Goal: Information Seeking & Learning: Learn about a topic

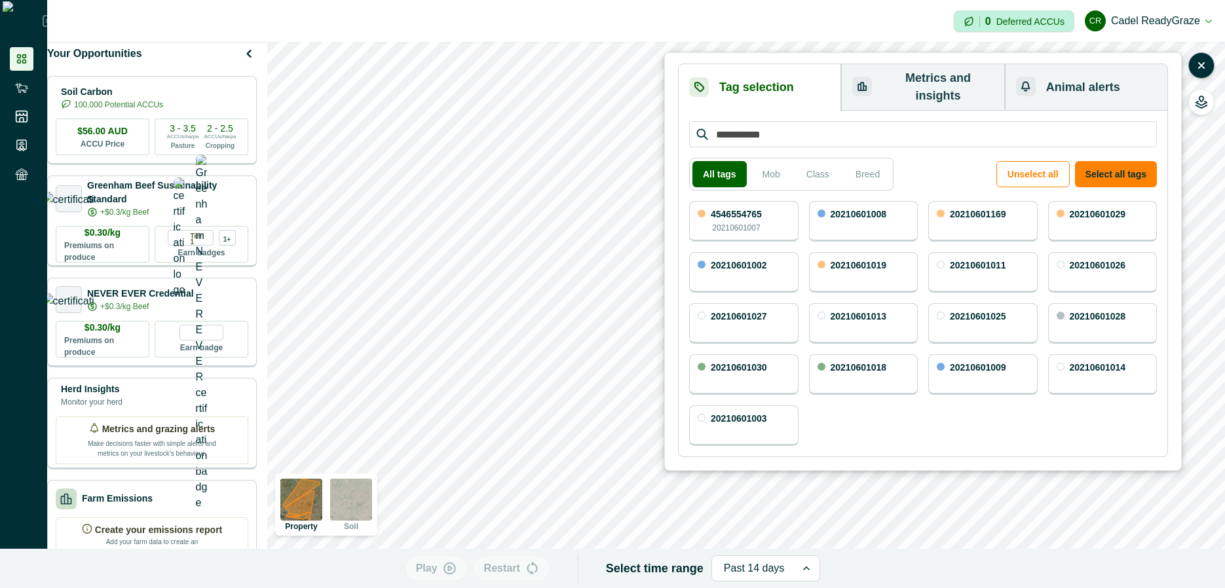
click at [1209, 64] on button "button" at bounding box center [1202, 65] width 26 height 26
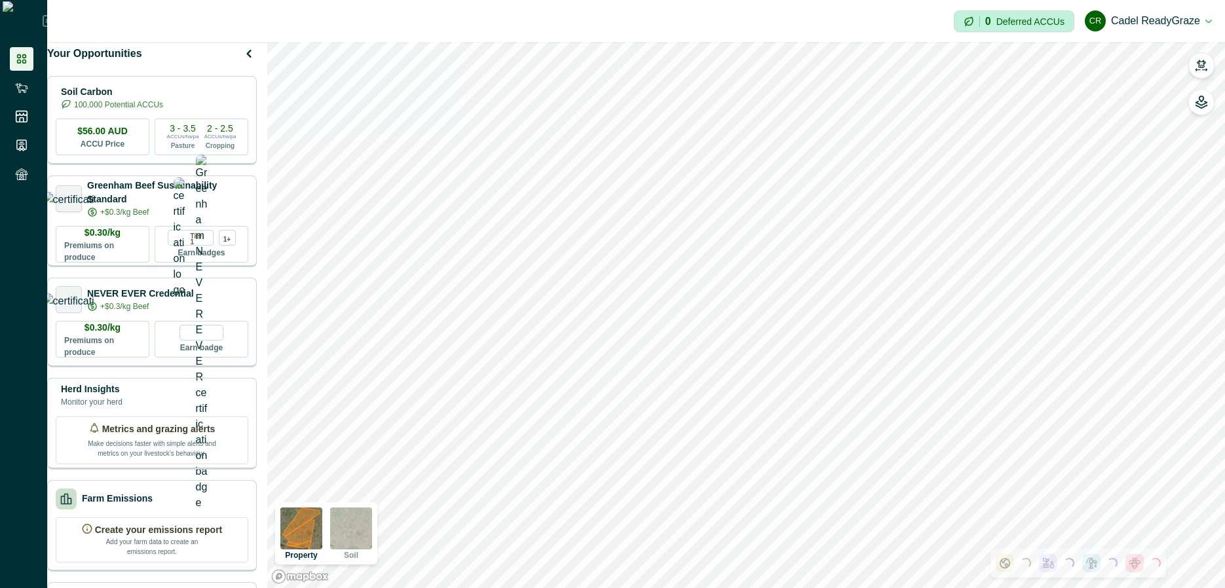
click at [1209, 64] on button "button" at bounding box center [1202, 65] width 26 height 26
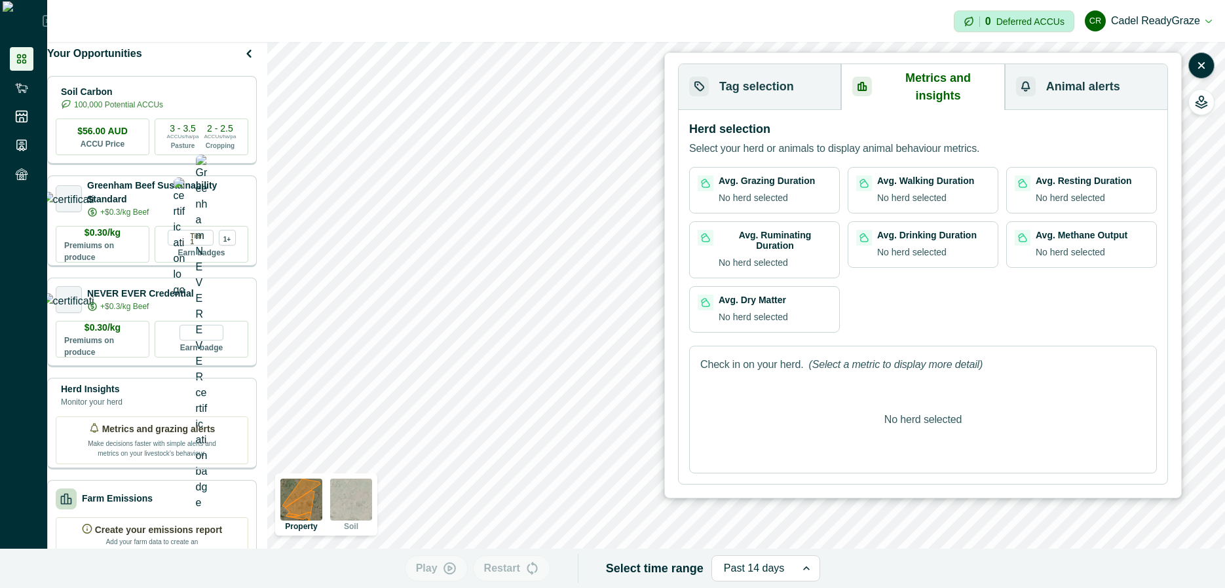
click at [923, 90] on button "Metrics and insights" at bounding box center [922, 87] width 163 height 46
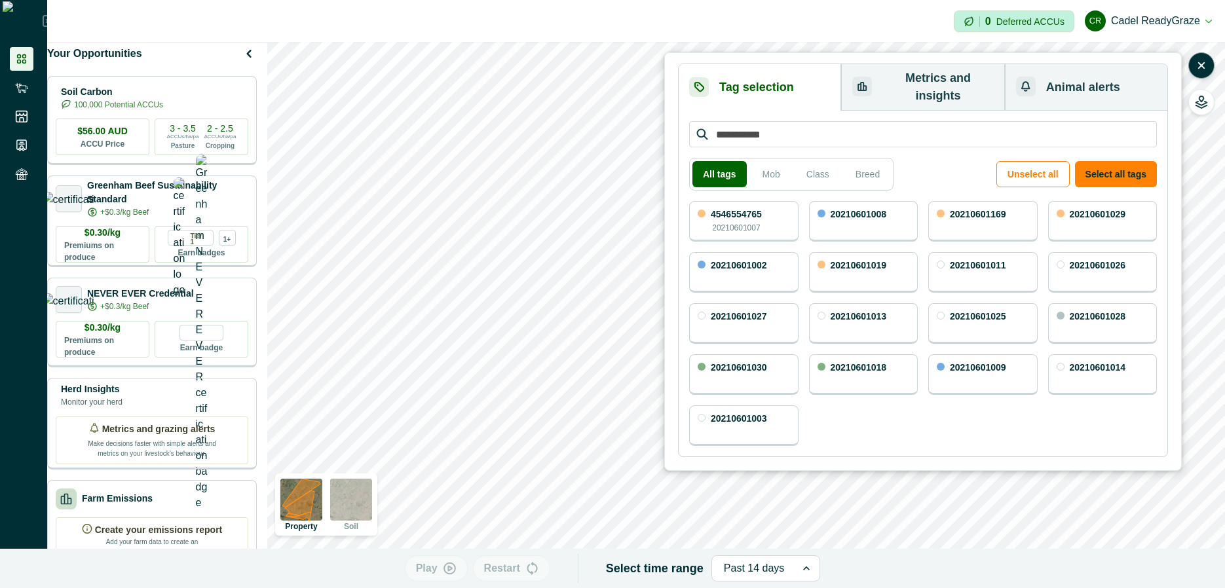
click at [776, 83] on button "Tag selection" at bounding box center [760, 87] width 162 height 47
click at [898, 92] on button "Metrics and insights" at bounding box center [922, 87] width 163 height 47
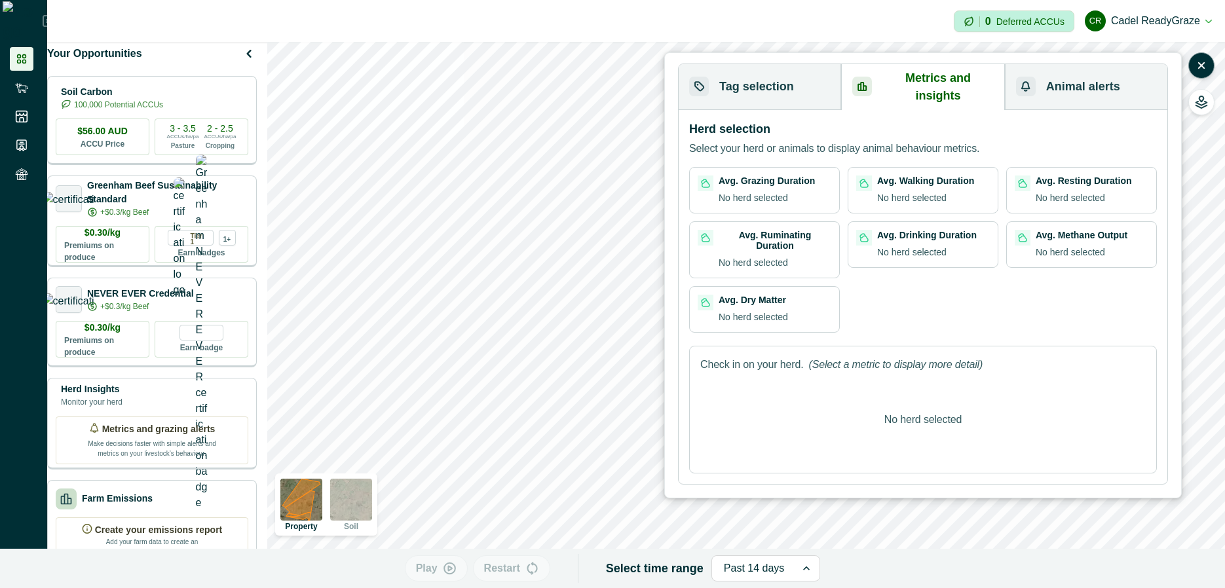
click at [780, 82] on button "Tag selection" at bounding box center [760, 87] width 162 height 46
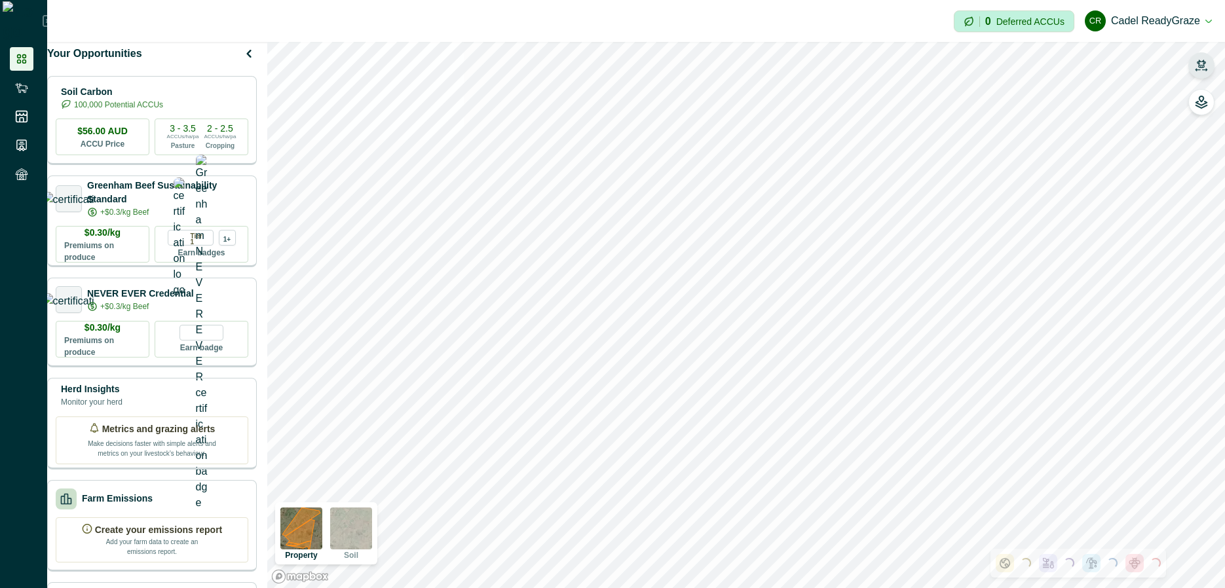
click at [1202, 60] on icon "button" at bounding box center [1201, 65] width 13 height 13
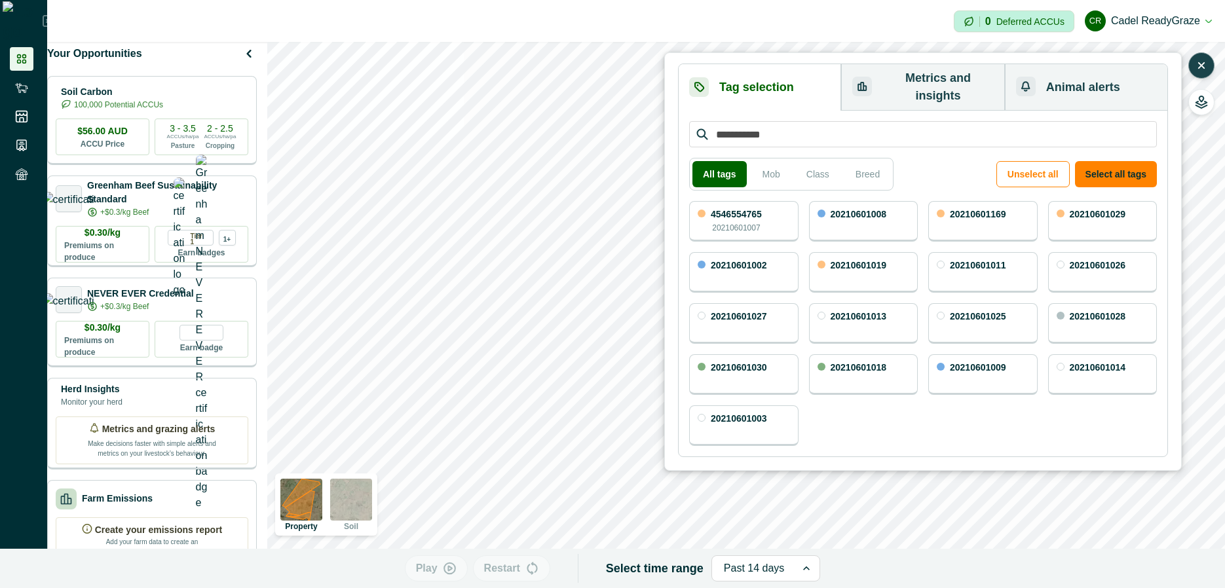
click at [895, 121] on input "search" at bounding box center [923, 134] width 468 height 26
type input "****"
type input "***"
click at [781, 129] on input "search" at bounding box center [923, 134] width 468 height 26
paste input "*********"
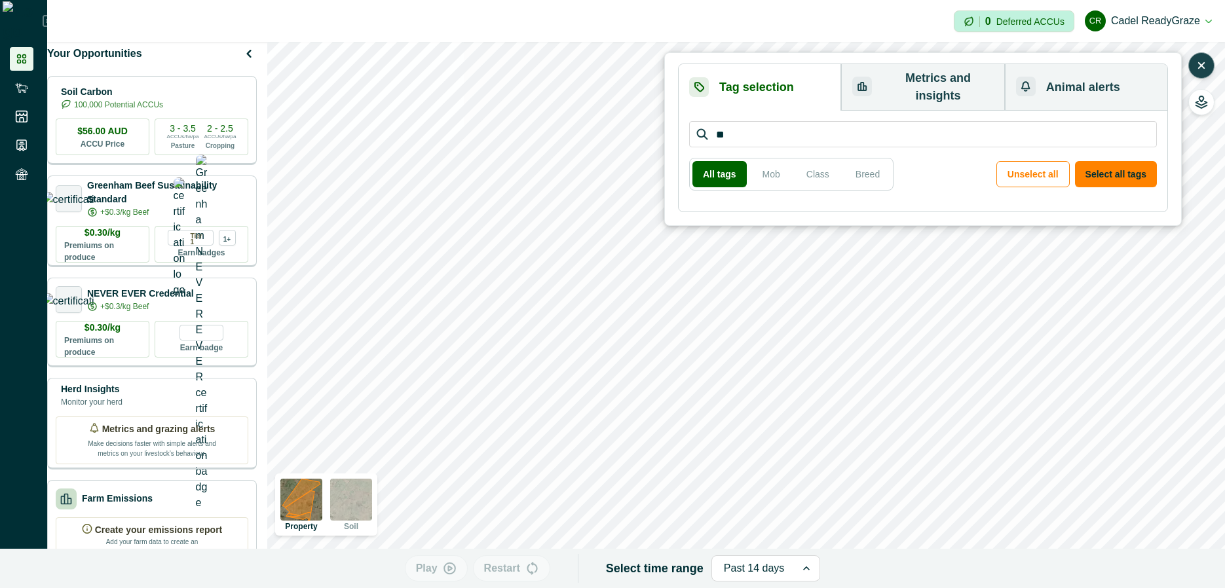
type input "*"
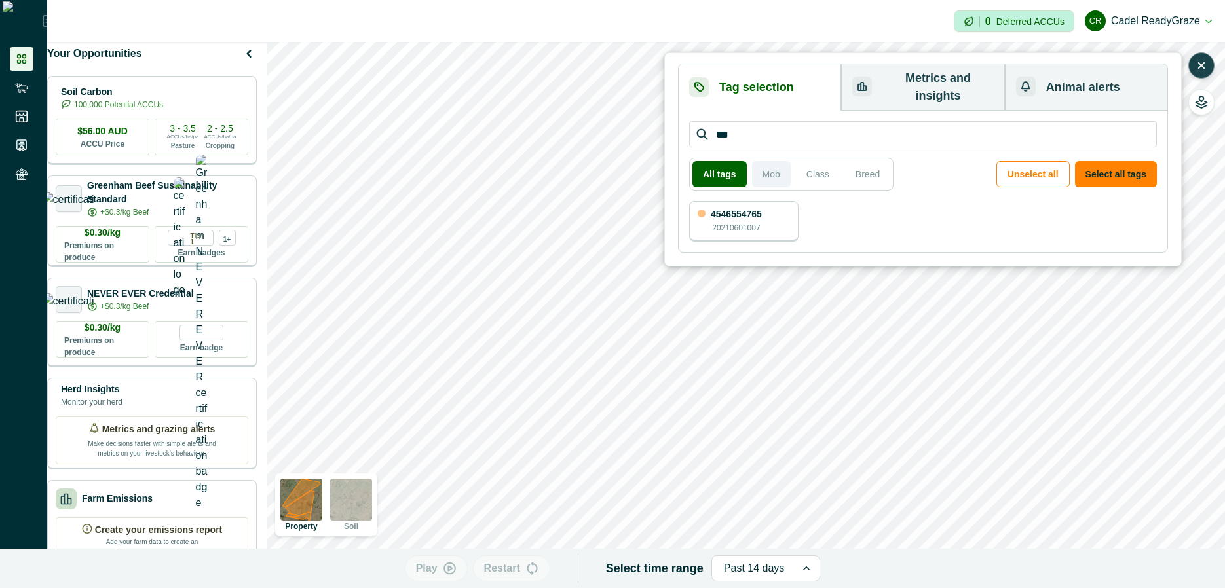
type input "***"
click at [771, 168] on button "Mob" at bounding box center [771, 174] width 39 height 26
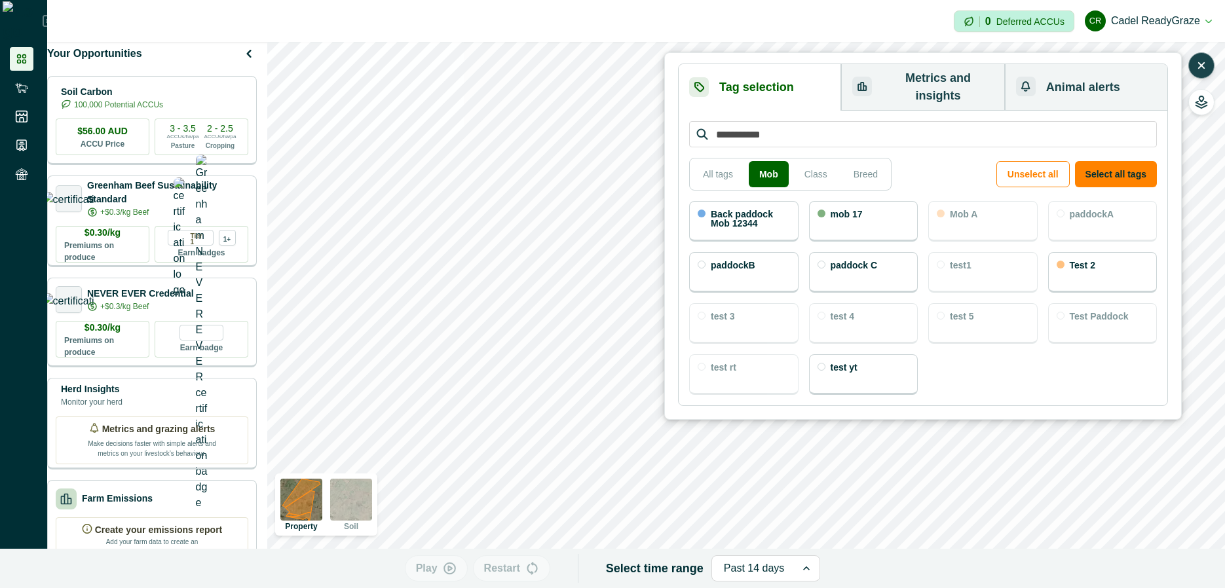
click at [816, 121] on input "search" at bounding box center [923, 134] width 468 height 26
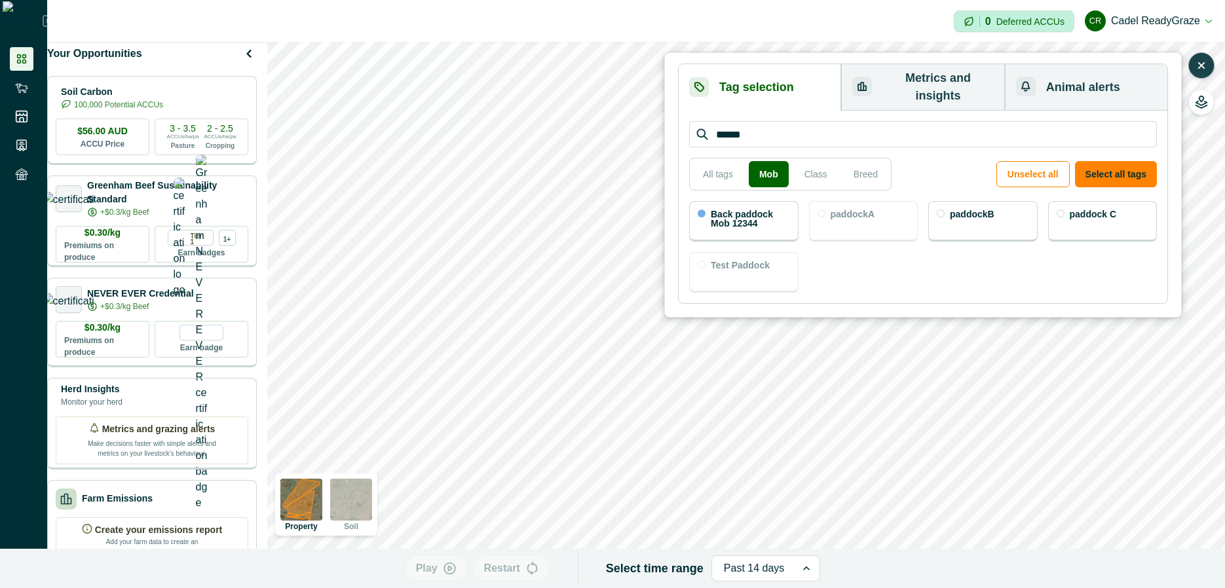
type input "*******"
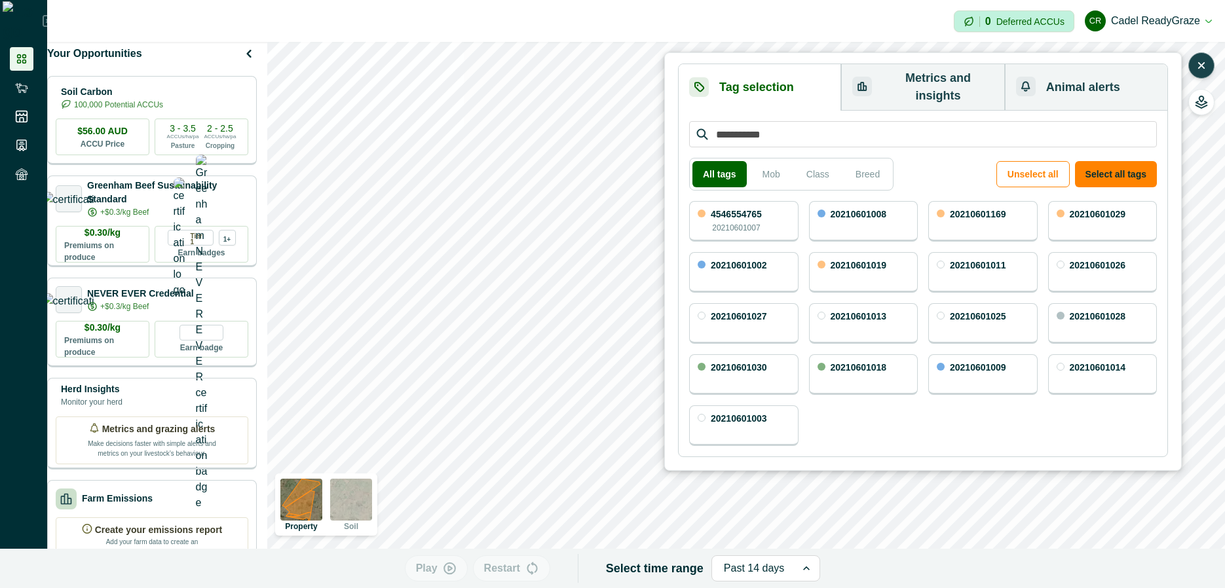
click at [908, 87] on button "Metrics and insights" at bounding box center [922, 87] width 163 height 47
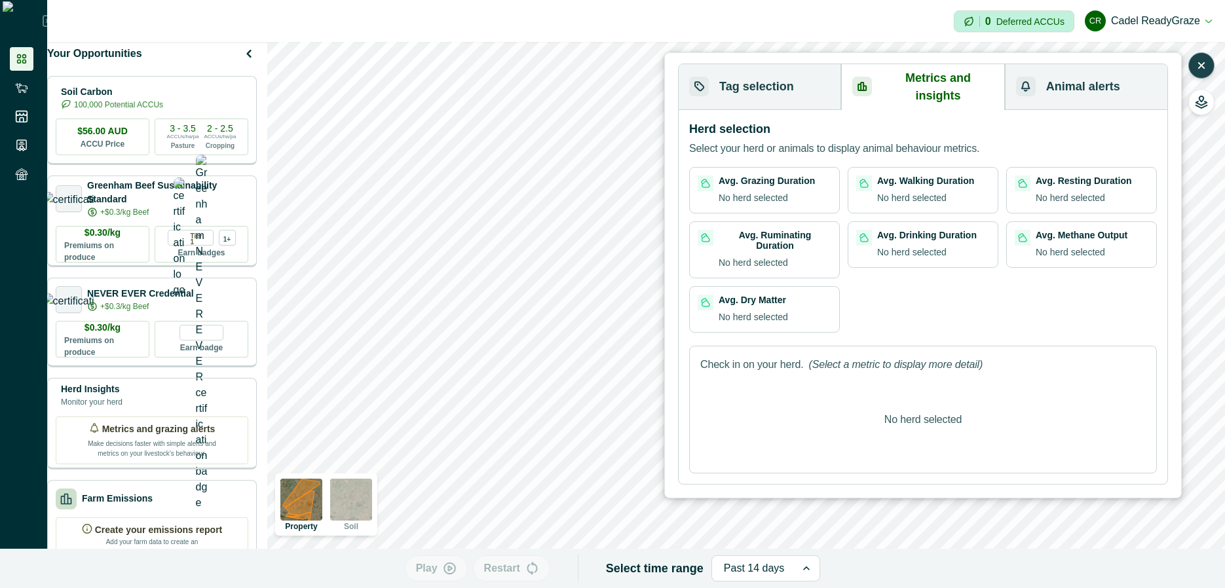
click at [796, 80] on button "Tag selection" at bounding box center [760, 87] width 162 height 46
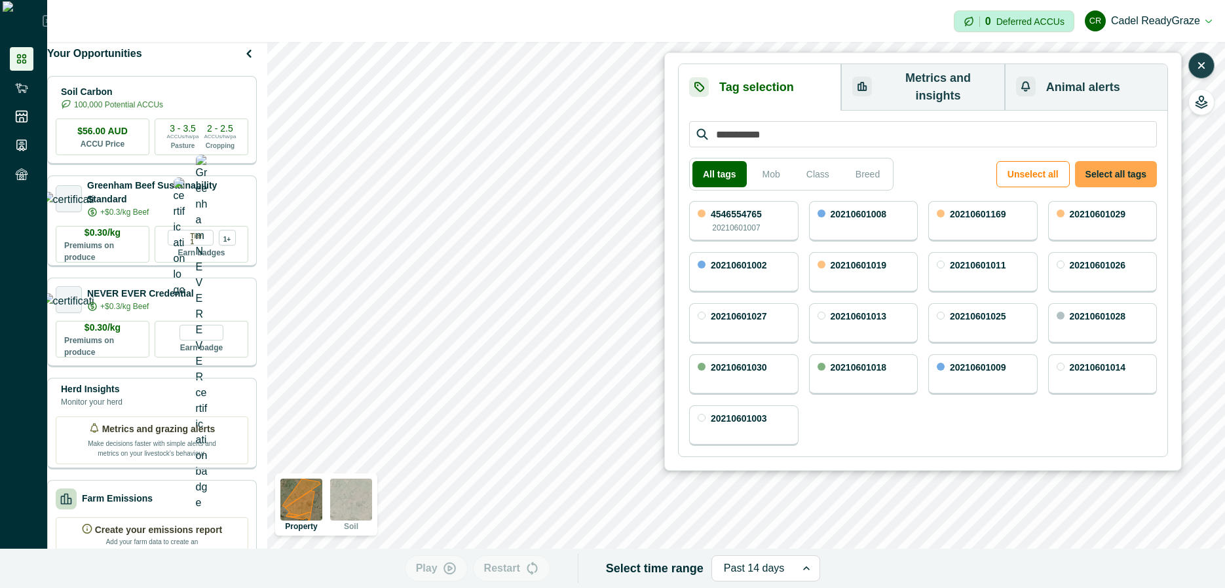
click at [1112, 161] on button "Select all tags" at bounding box center [1116, 174] width 82 height 26
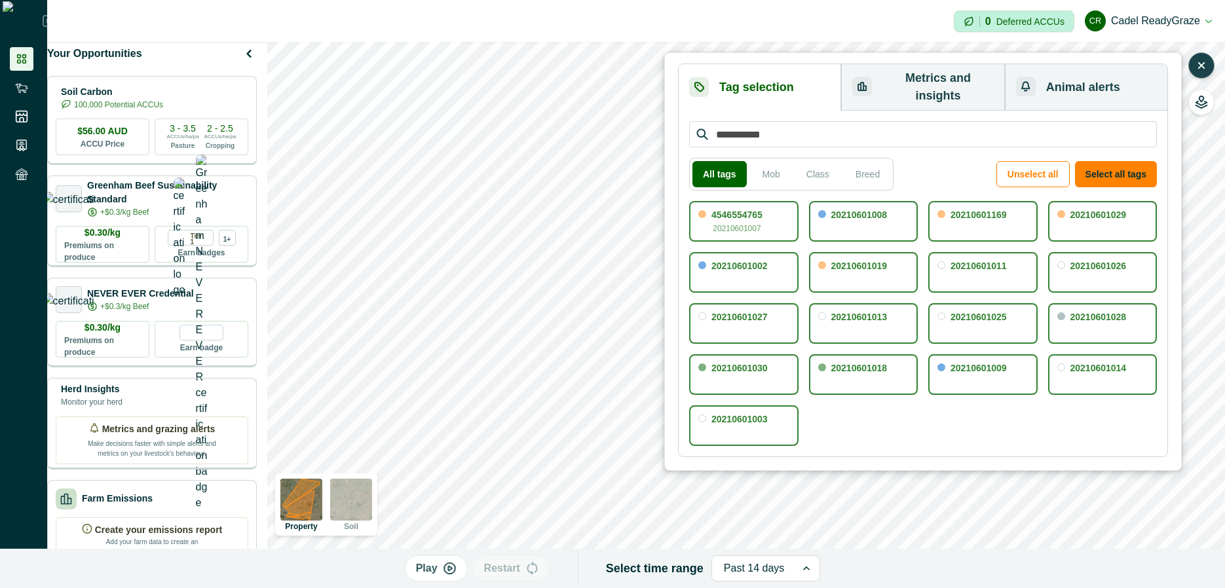
click at [921, 77] on button "Metrics and insights" at bounding box center [922, 87] width 163 height 47
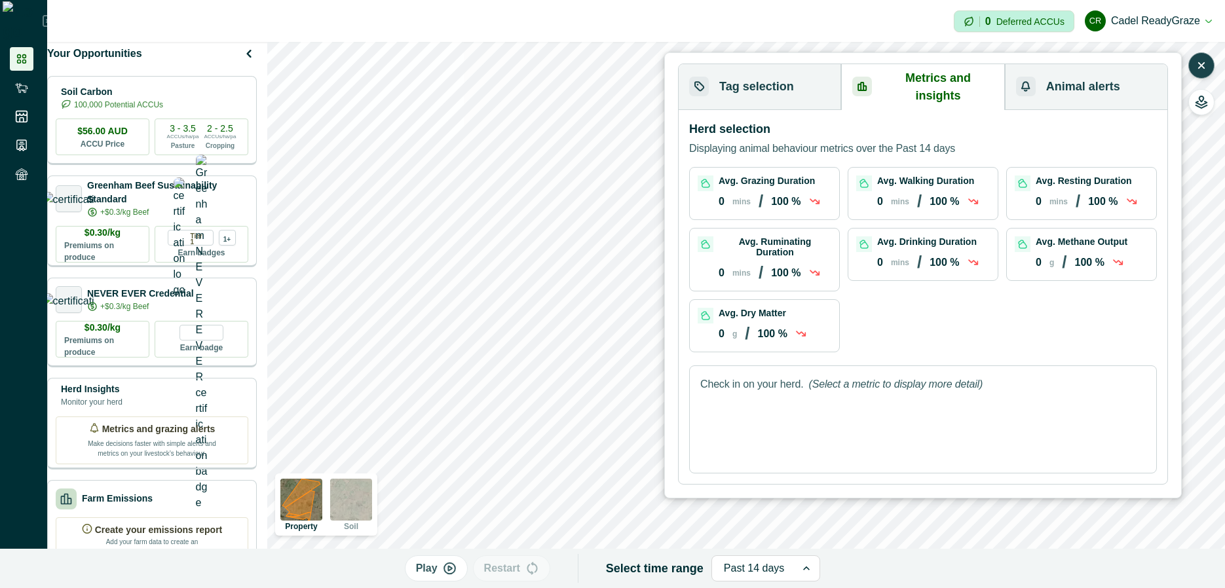
click at [816, 377] on p "(Select a metric to display more detail)" at bounding box center [896, 385] width 174 height 16
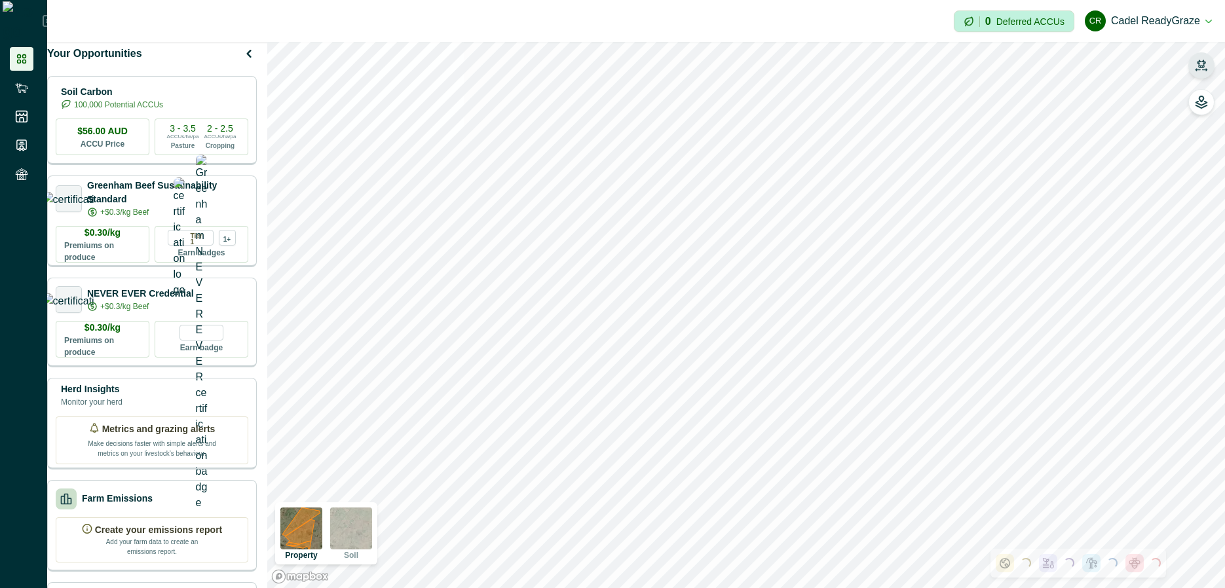
click at [1209, 62] on button "button" at bounding box center [1202, 65] width 26 height 26
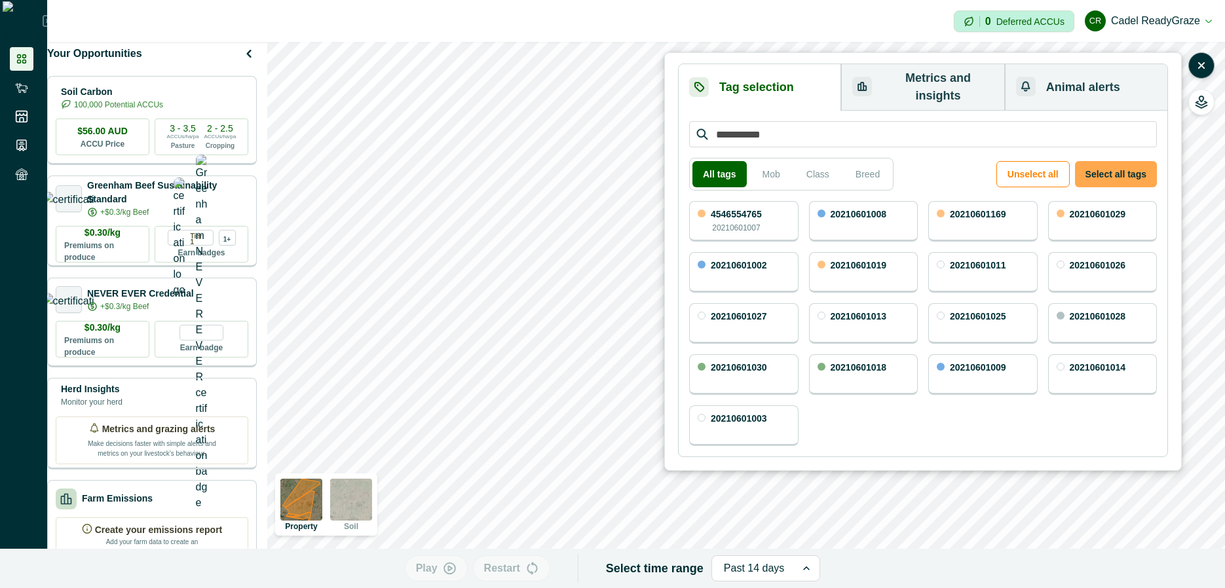
click at [1113, 165] on button "Select all tags" at bounding box center [1116, 174] width 82 height 26
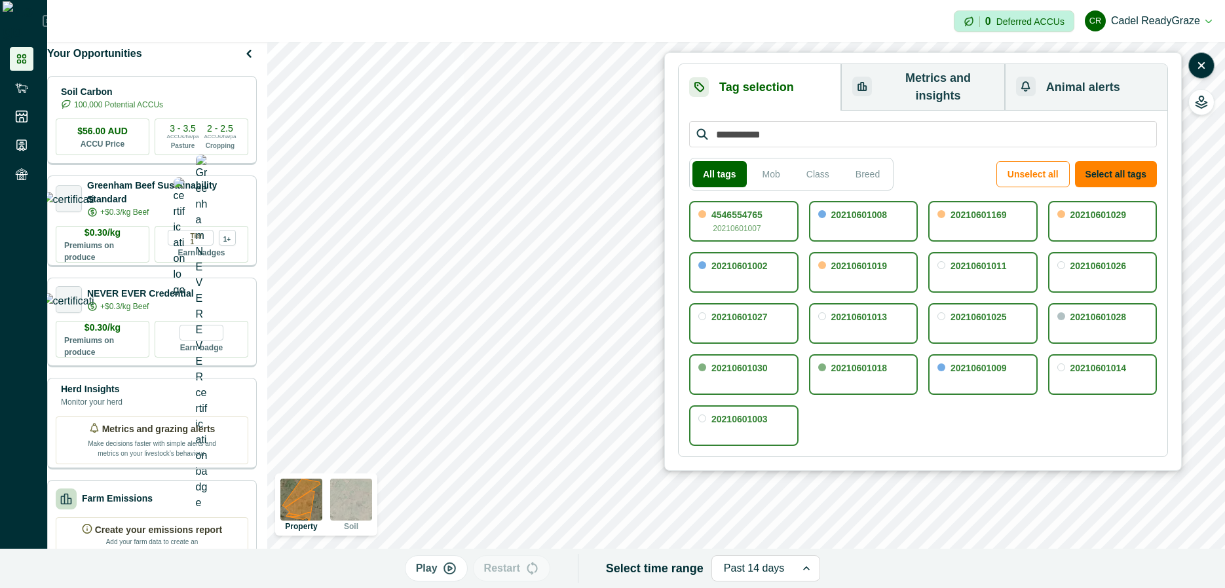
click at [933, 69] on button "Metrics and insights" at bounding box center [922, 87] width 163 height 47
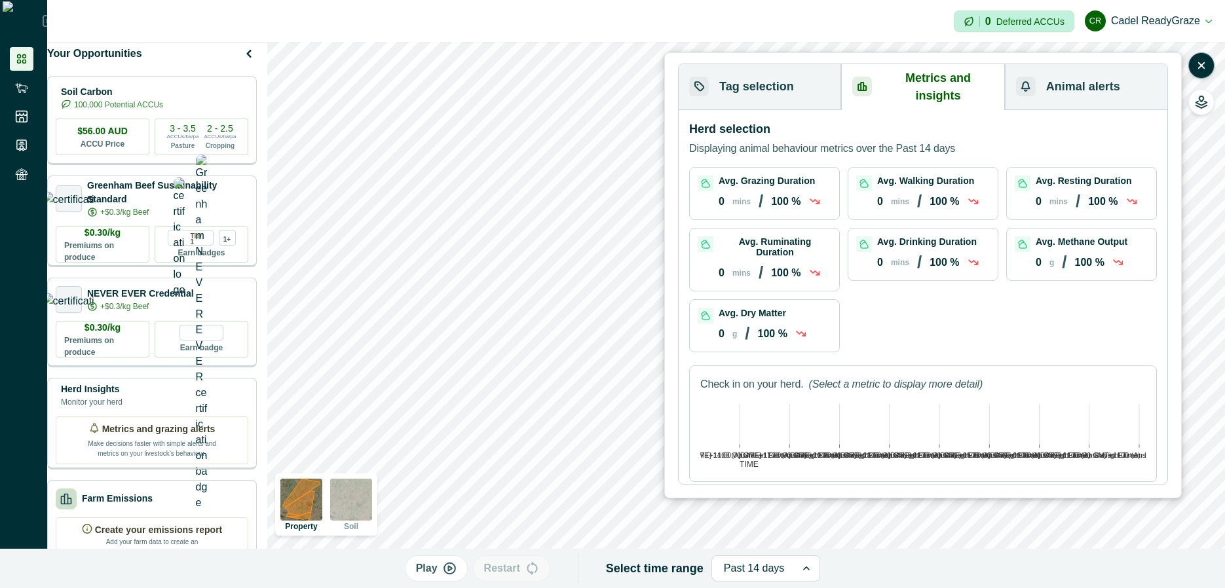
click at [754, 567] on div at bounding box center [754, 569] width 61 height 18
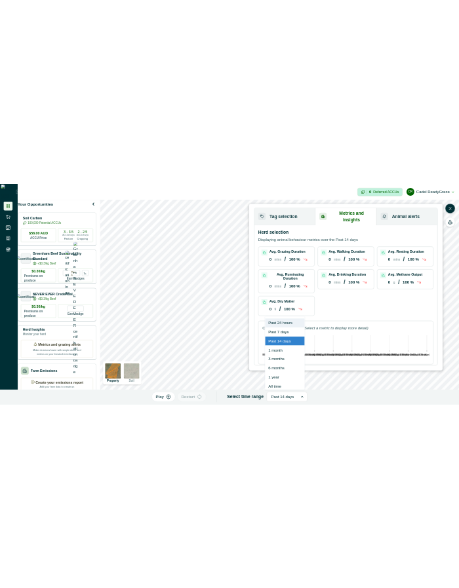
scroll to position [8, 0]
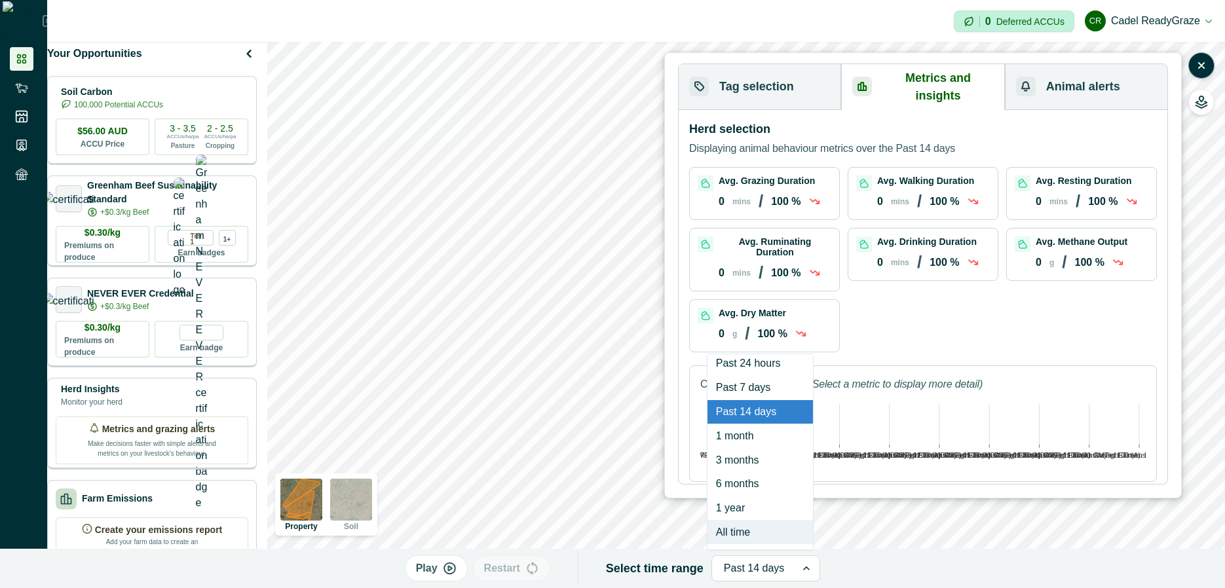
click at [753, 529] on div "All time" at bounding box center [760, 532] width 105 height 24
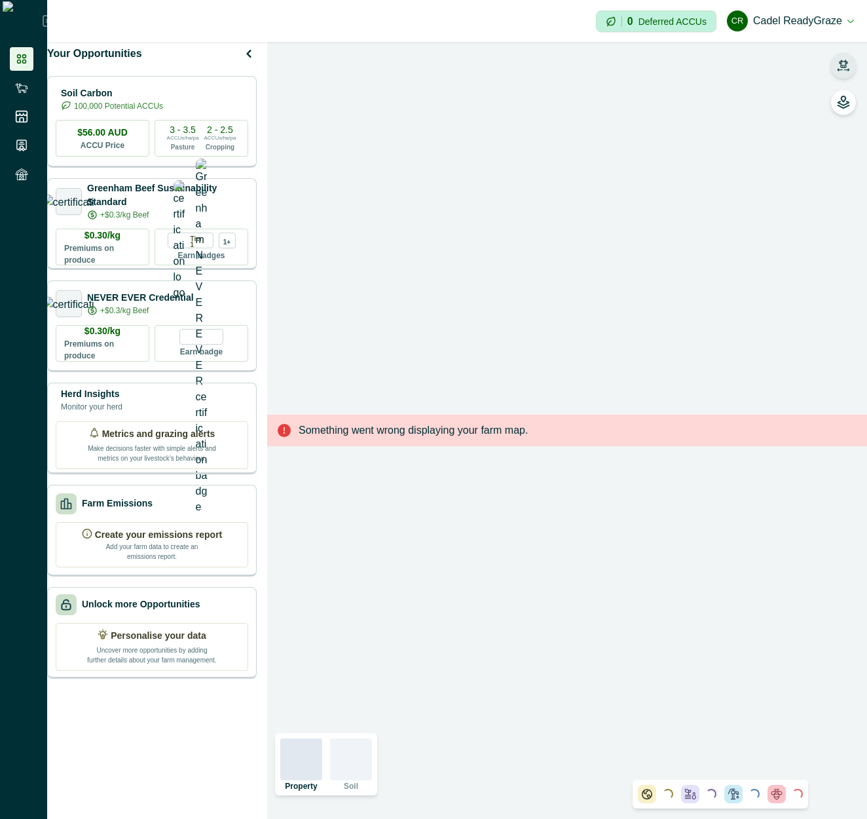
click at [845, 69] on icon "button" at bounding box center [843, 65] width 13 height 13
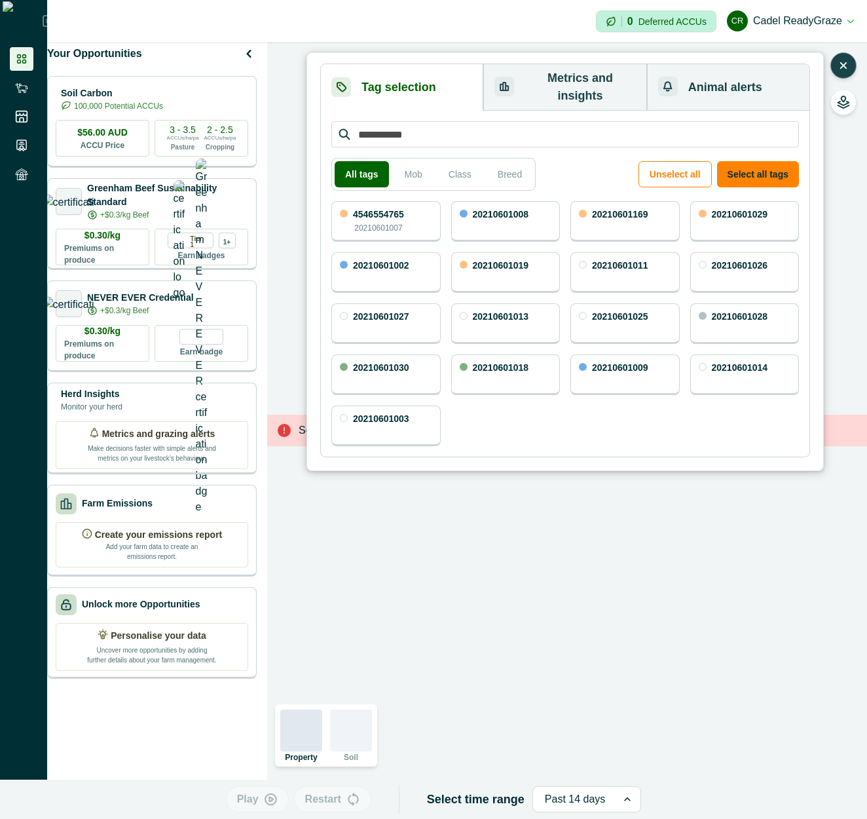
drag, startPoint x: 765, startPoint y: 156, endPoint x: 622, endPoint y: 101, distance: 153.7
click at [761, 161] on button "Select all tags" at bounding box center [758, 174] width 82 height 26
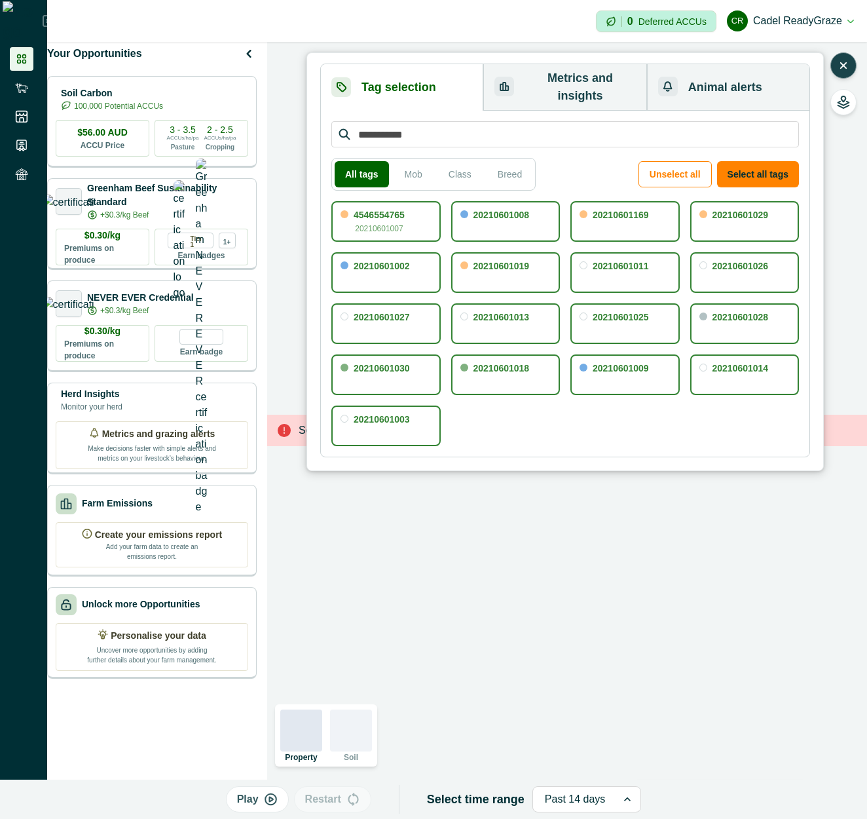
click at [615, 83] on button "Metrics and insights" at bounding box center [565, 87] width 163 height 47
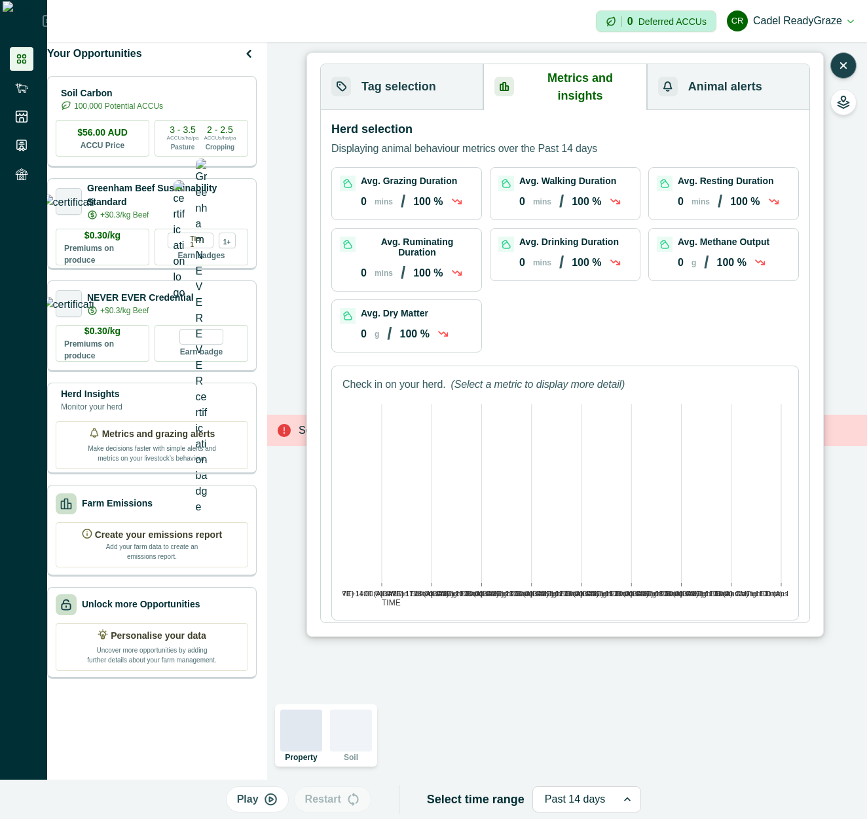
click at [560, 811] on div "Past 14 days" at bounding box center [587, 799] width 109 height 26
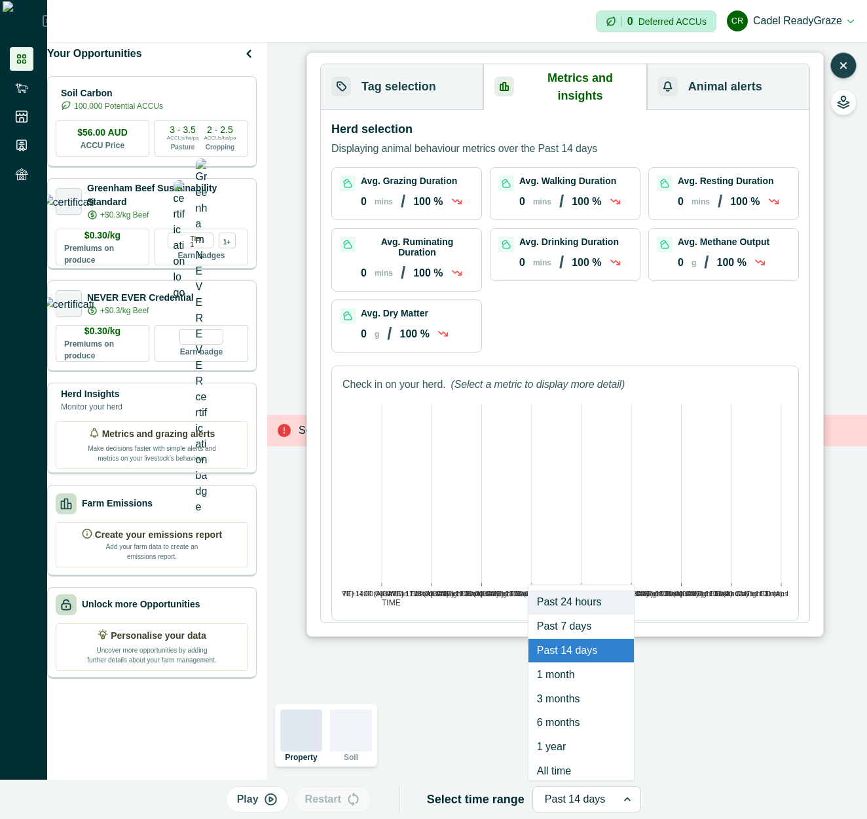
scroll to position [8, 0]
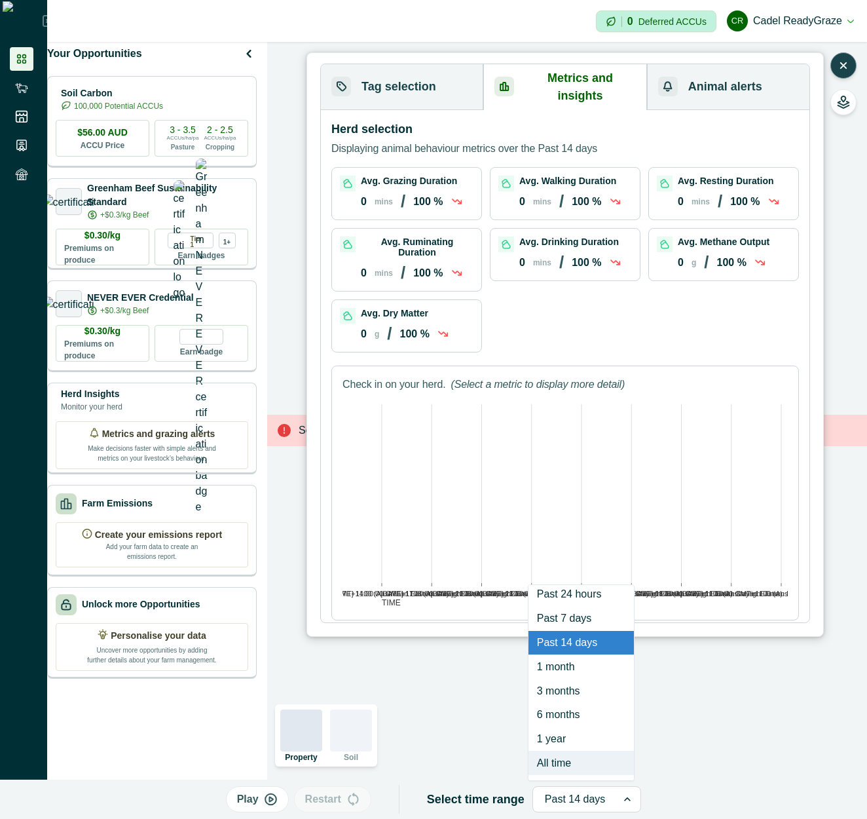
click at [567, 776] on div "Past 24 hours Past 7 days Past 14 days 1 month 3 months 6 months 1 year All time" at bounding box center [581, 682] width 107 height 197
click at [565, 767] on div "All time" at bounding box center [581, 763] width 105 height 24
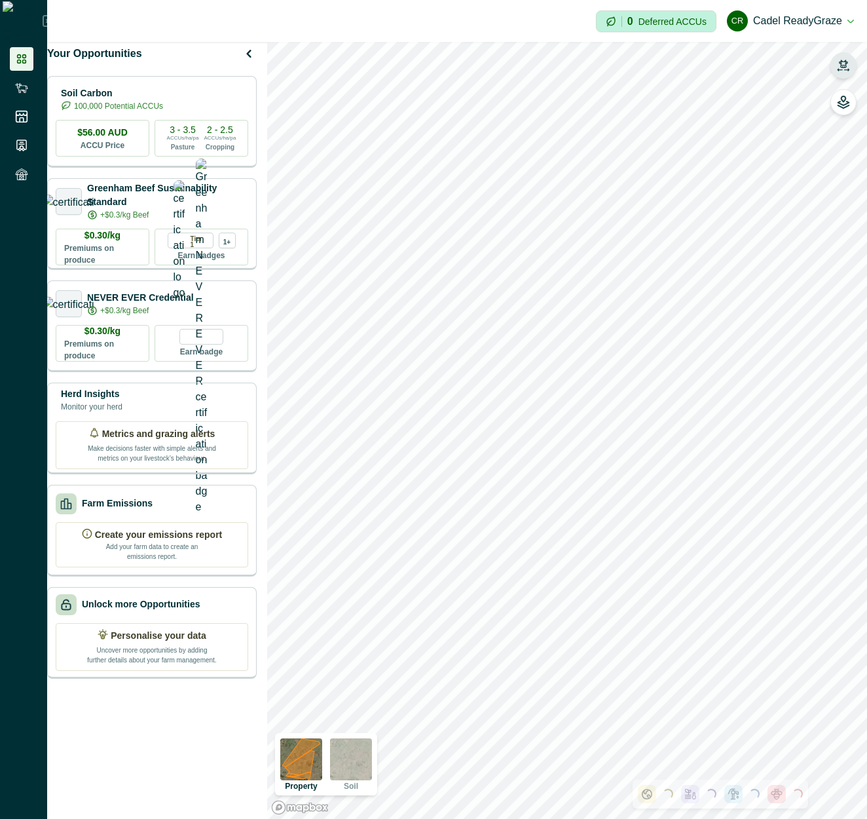
click at [847, 64] on icon "button" at bounding box center [843, 65] width 13 height 13
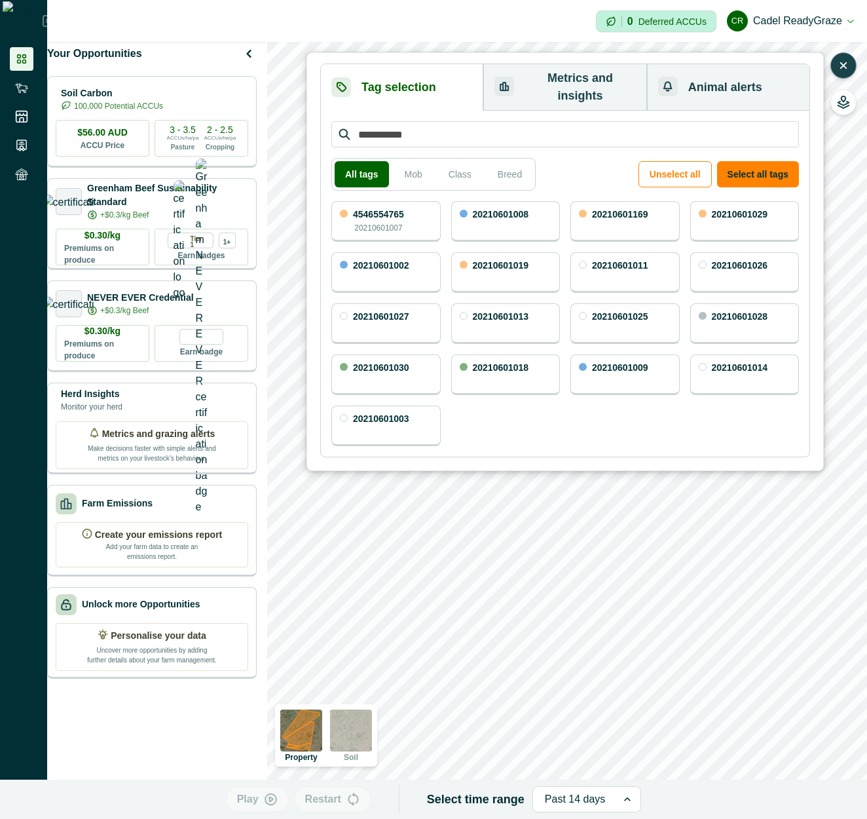
click at [600, 94] on button "Metrics and insights" at bounding box center [565, 87] width 163 height 47
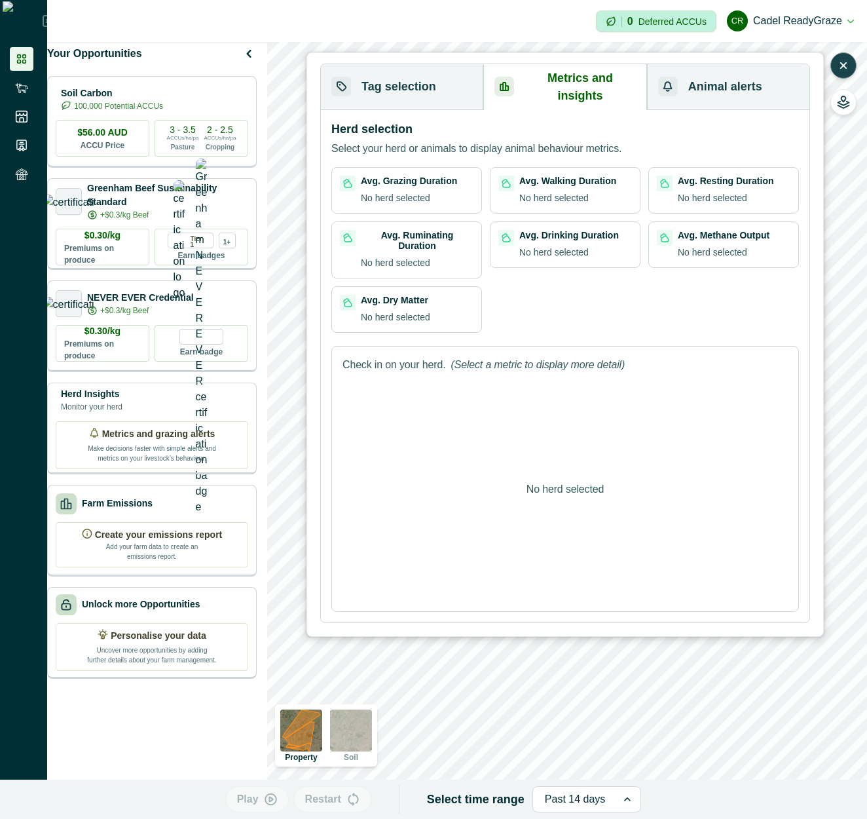
click at [601, 795] on div "Past 14 days" at bounding box center [575, 799] width 85 height 21
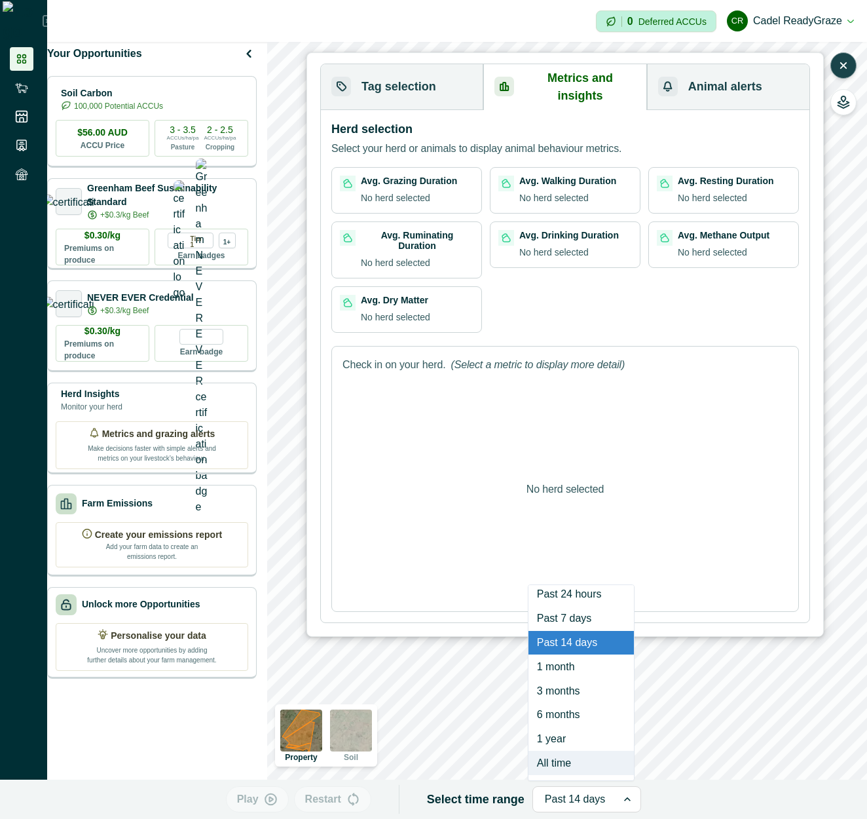
click at [569, 763] on div "All time" at bounding box center [581, 763] width 105 height 24
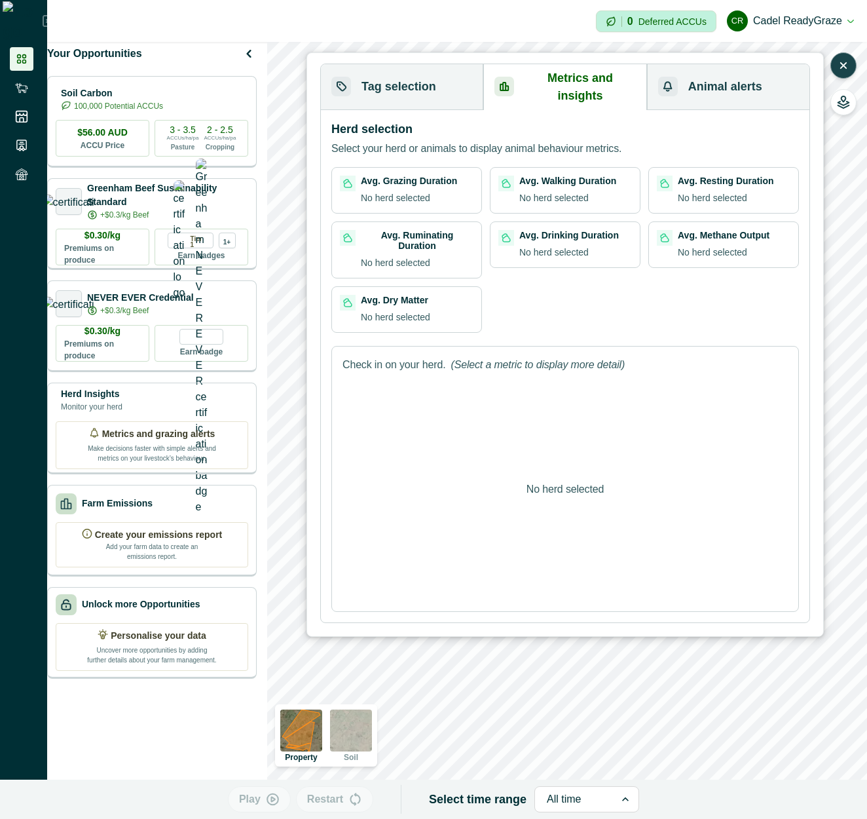
click at [585, 357] on p "(Select a metric to display more detail)" at bounding box center [538, 365] width 174 height 16
click at [440, 83] on button "Tag selection" at bounding box center [402, 87] width 162 height 46
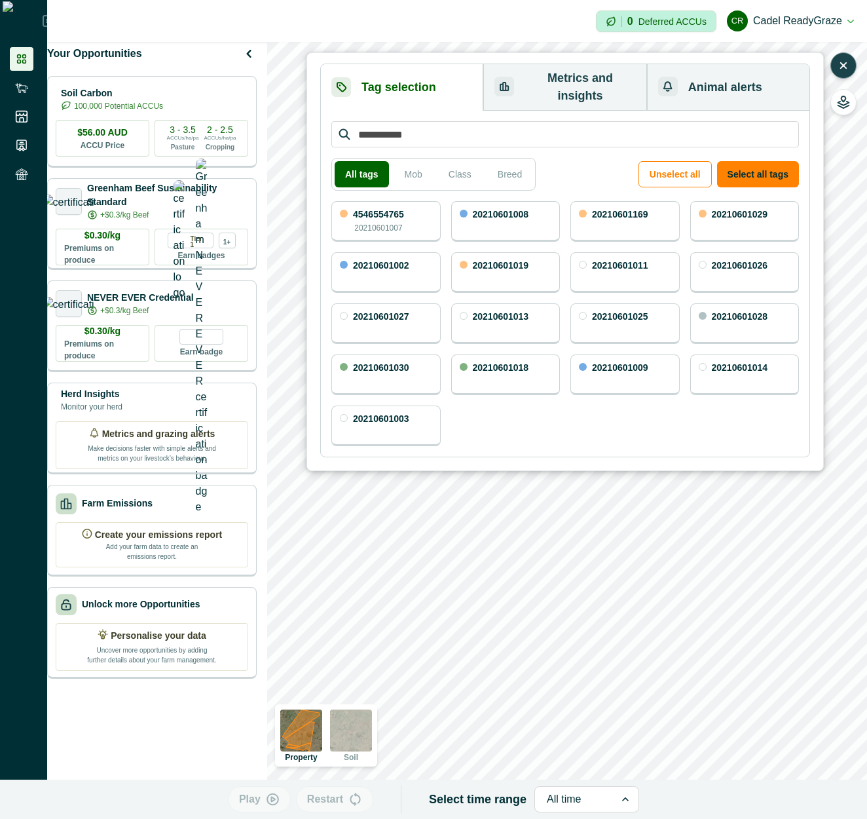
drag, startPoint x: 740, startPoint y: 164, endPoint x: 573, endPoint y: 119, distance: 173.7
click at [741, 164] on button "Select all tags" at bounding box center [758, 174] width 82 height 26
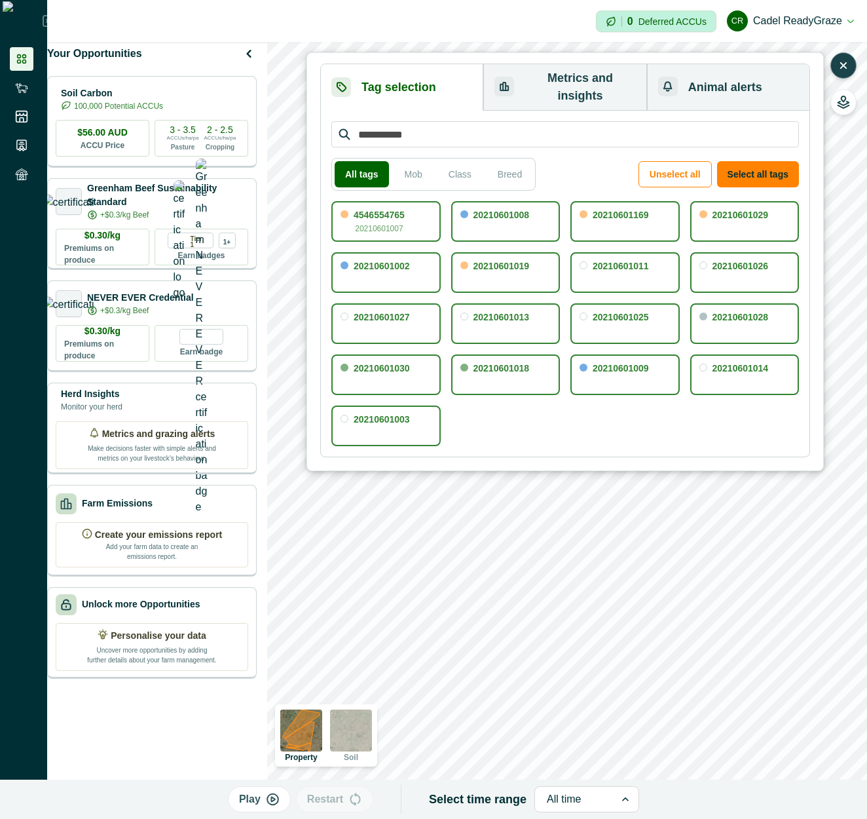
click at [590, 68] on button "Metrics and insights" at bounding box center [565, 87] width 163 height 47
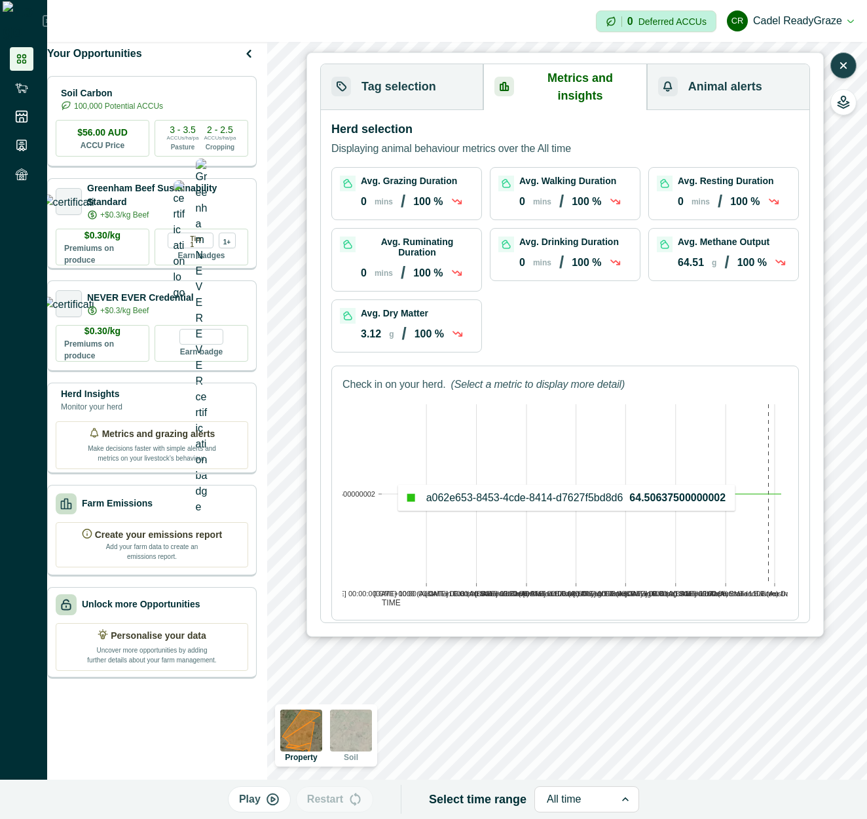
click at [755, 472] on rect at bounding box center [765, 493] width 24 height 179
